Goal: Task Accomplishment & Management: Manage account settings

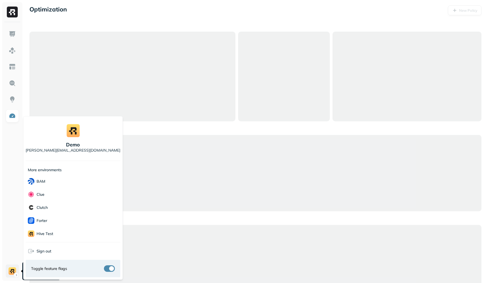
click at [14, 272] on html "Optimization New Policy Account Settings demo Account Settings demo demo [PERSO…" at bounding box center [245, 160] width 491 height 321
click at [14, 272] on html "Optimization New Policy demo [PERSON_NAME][EMAIL_ADDRESS][DOMAIN_NAME] More env…" at bounding box center [245, 160] width 491 height 321
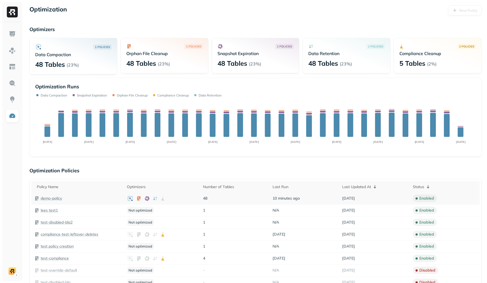
click at [59, 197] on p "demo-policy" at bounding box center [51, 198] width 21 height 5
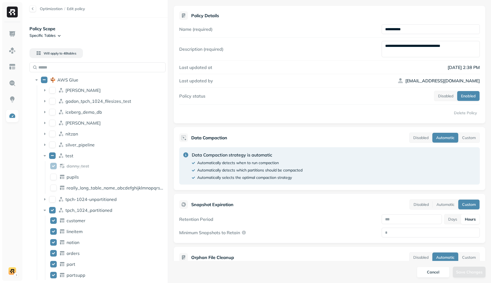
click at [454, 44] on textarea "**********" at bounding box center [431, 49] width 98 height 16
